Goal: Task Accomplishment & Management: Manage account settings

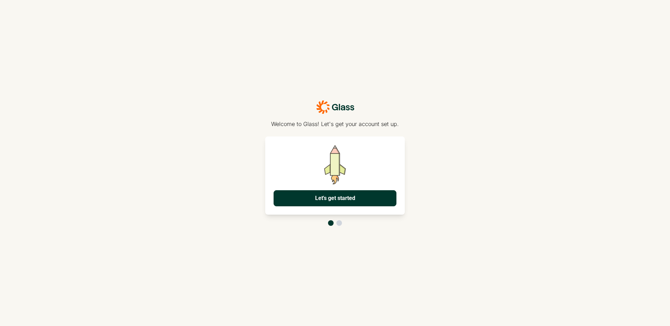
click at [337, 201] on button "Let's get started" at bounding box center [335, 198] width 123 height 16
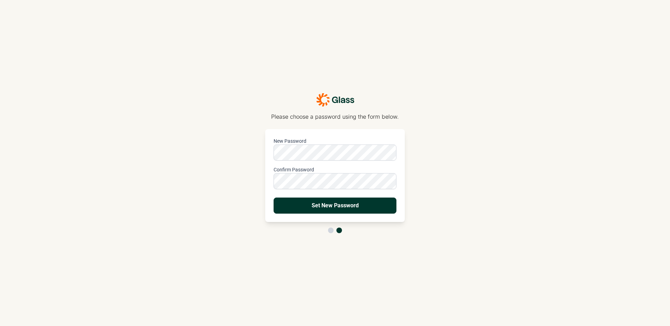
click at [337, 204] on button "Set New Password" at bounding box center [335, 206] width 123 height 16
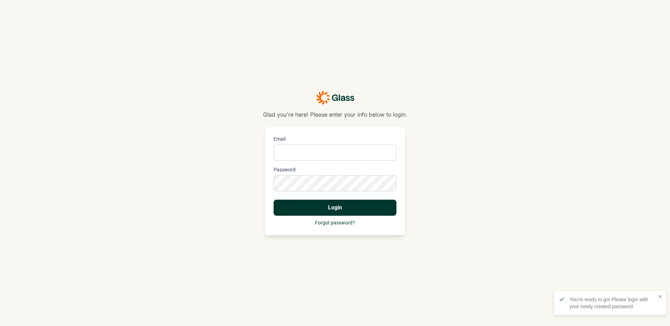
click at [354, 148] on input "Email" at bounding box center [335, 153] width 123 height 16
type input "[PERSON_NAME][EMAIL_ADDRESS][DOMAIN_NAME]"
click at [351, 212] on button "Login" at bounding box center [335, 208] width 123 height 16
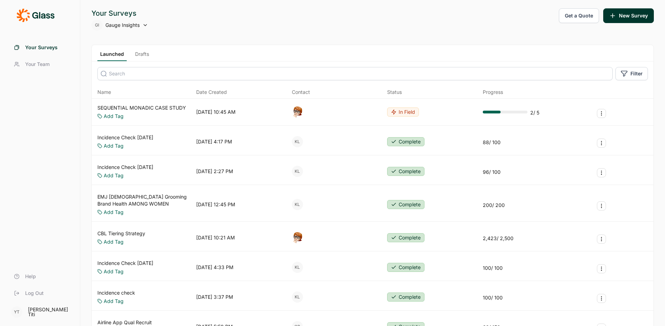
click at [143, 26] on icon at bounding box center [145, 25] width 6 height 6
click at [146, 24] on icon at bounding box center [145, 25] width 6 height 6
